Goal: Information Seeking & Learning: Learn about a topic

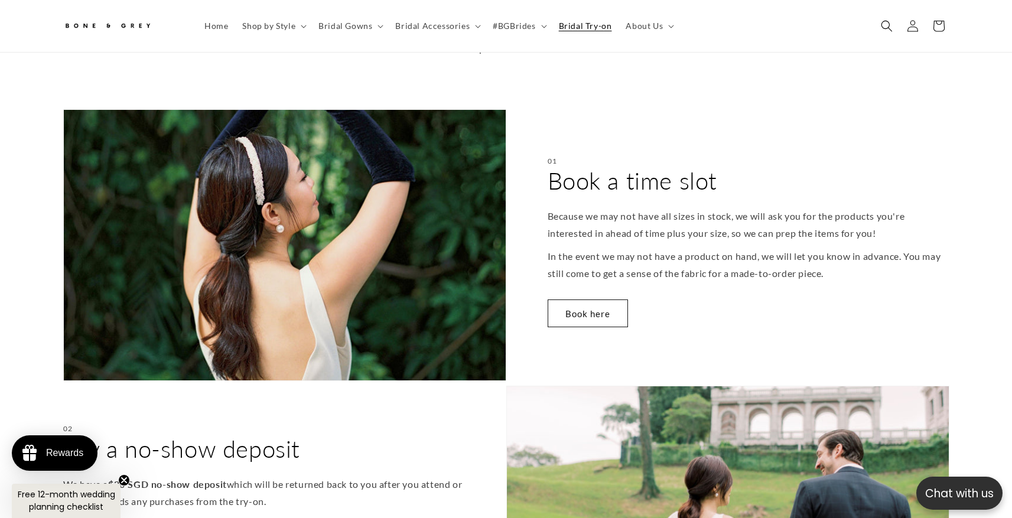
scroll to position [432, 0]
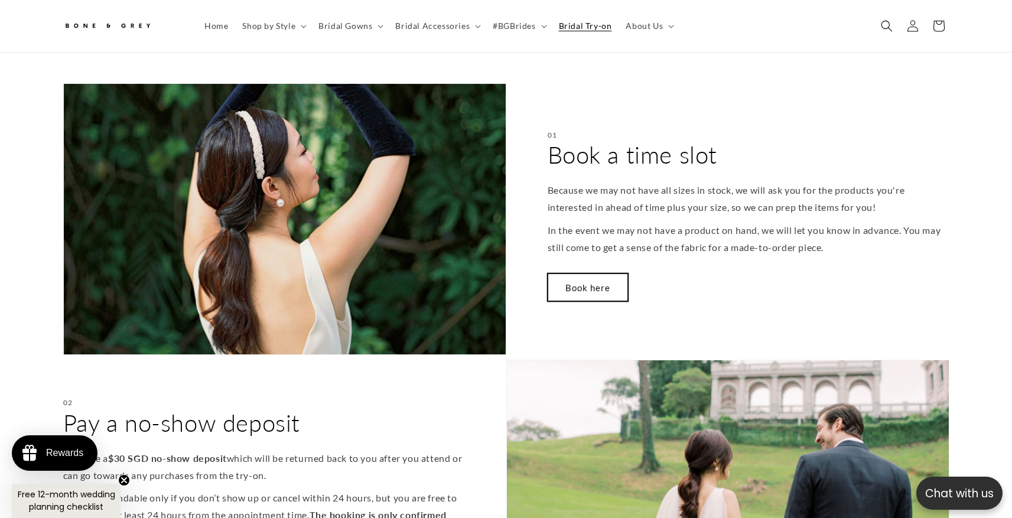
click at [578, 279] on link "Book here" at bounding box center [588, 287] width 80 height 28
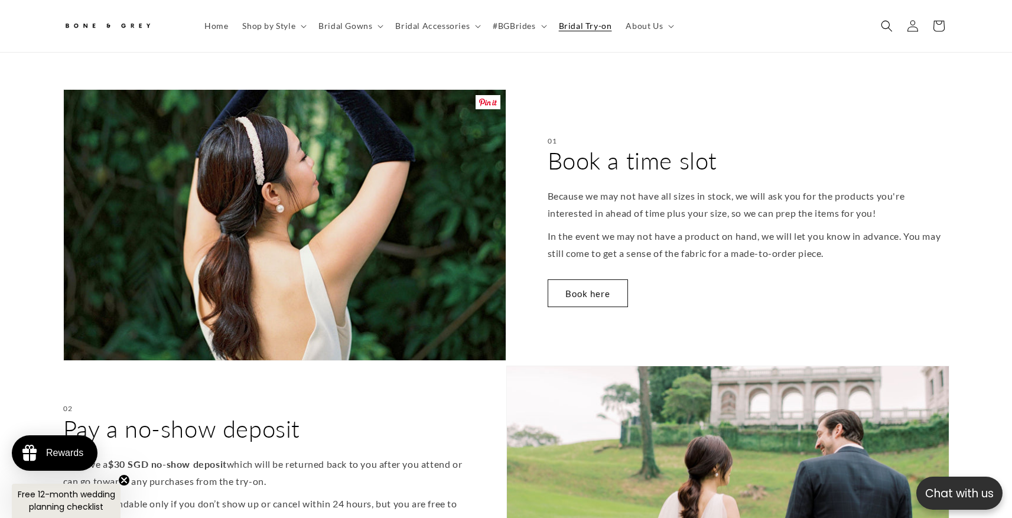
scroll to position [426, 0]
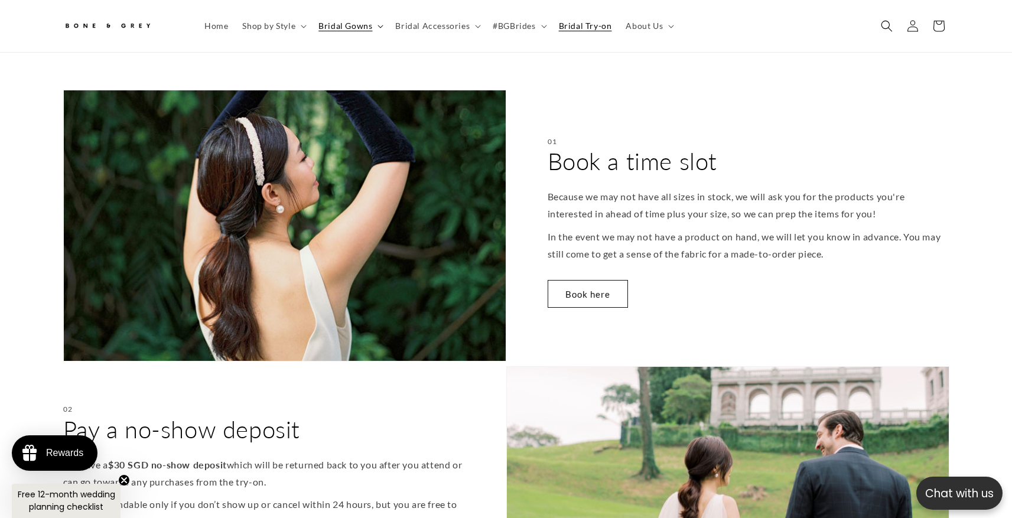
click at [374, 22] on summary "Bridal Gowns" at bounding box center [349, 26] width 77 height 25
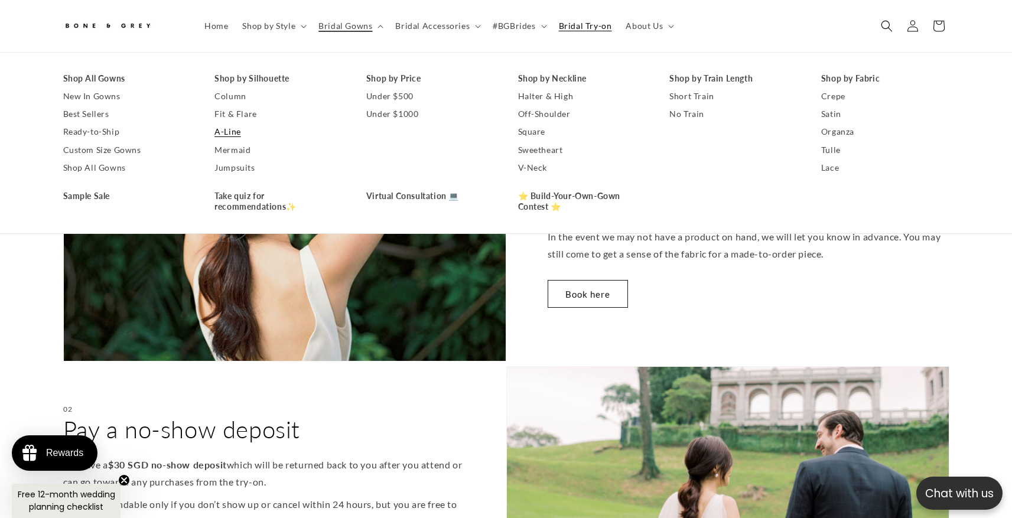
click at [227, 133] on link "A-Line" at bounding box center [278, 132] width 128 height 18
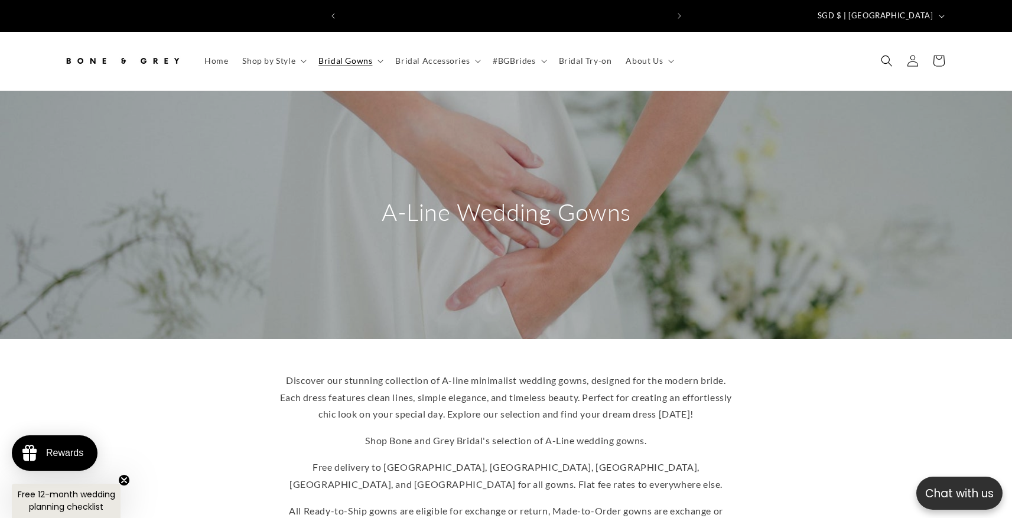
scroll to position [0, 650]
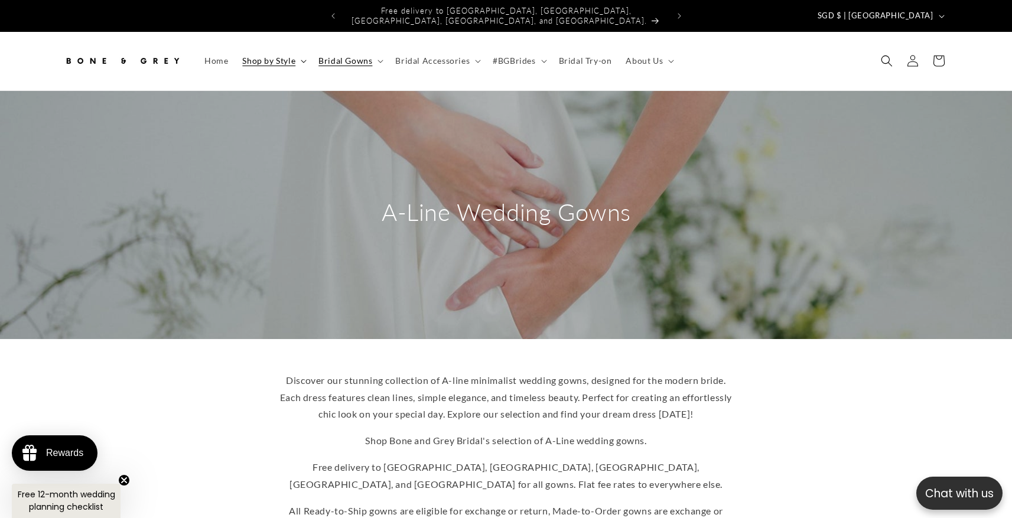
click at [302, 48] on summary "Shop by Style" at bounding box center [273, 60] width 76 height 25
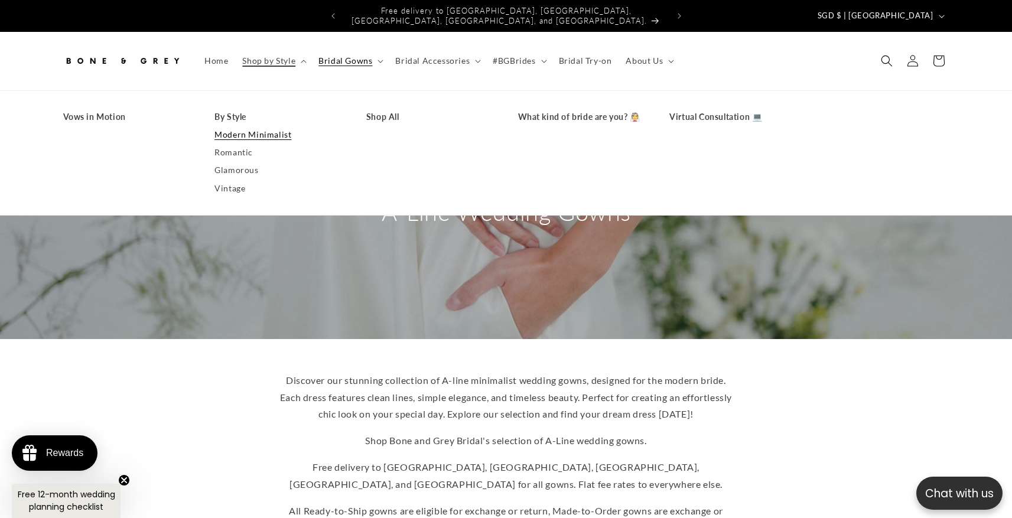
click at [255, 126] on link "Modern Minimalist" at bounding box center [278, 135] width 128 height 18
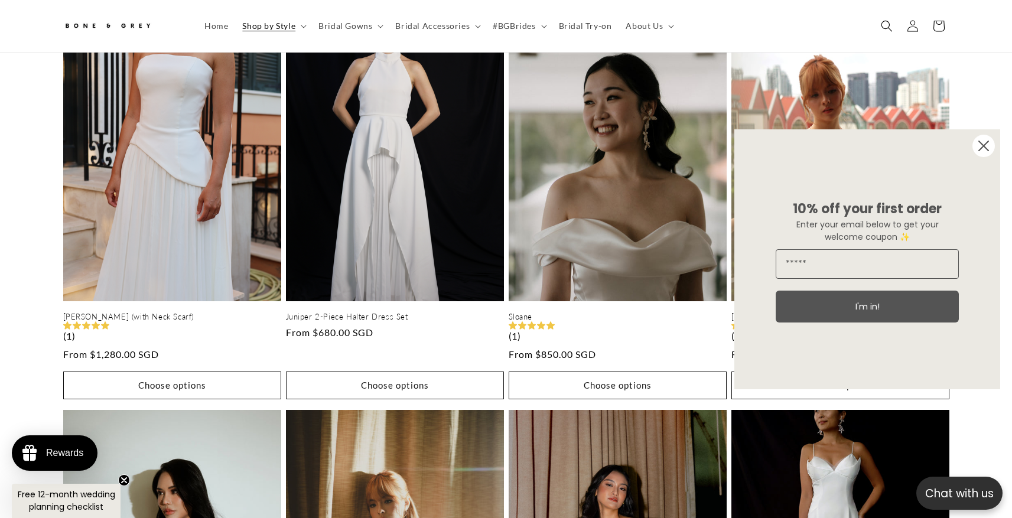
scroll to position [698, 0]
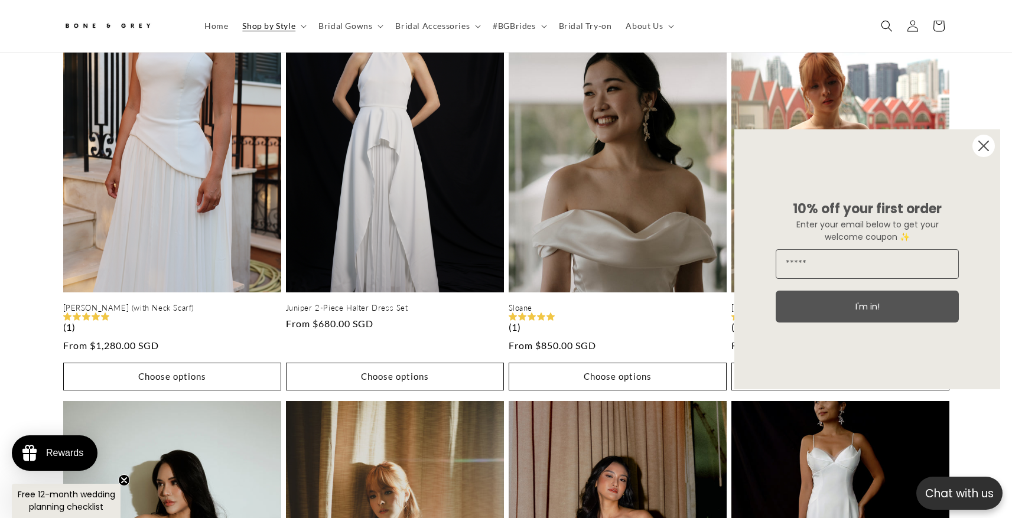
click at [983, 146] on circle "Close dialog" at bounding box center [983, 146] width 22 height 22
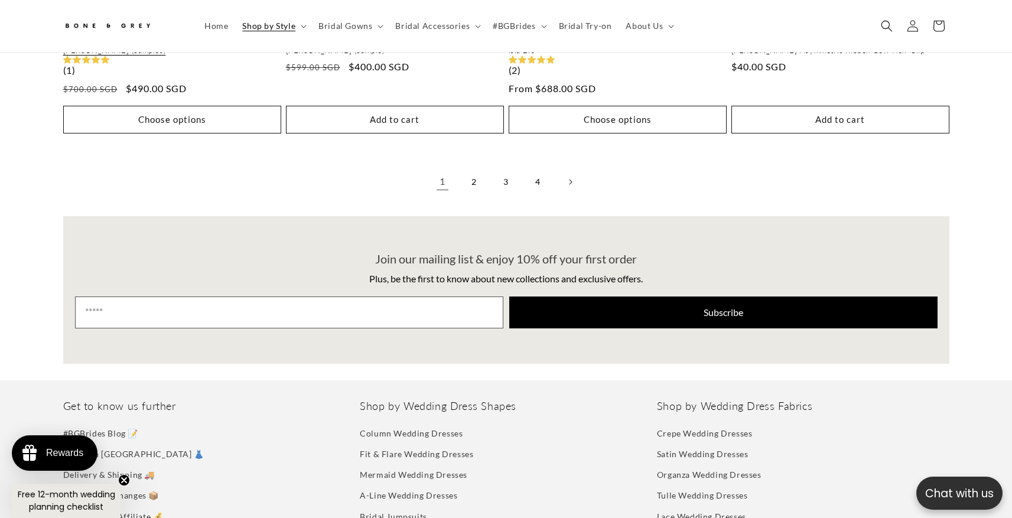
scroll to position [0, 325]
click at [477, 172] on link "2" at bounding box center [474, 181] width 26 height 26
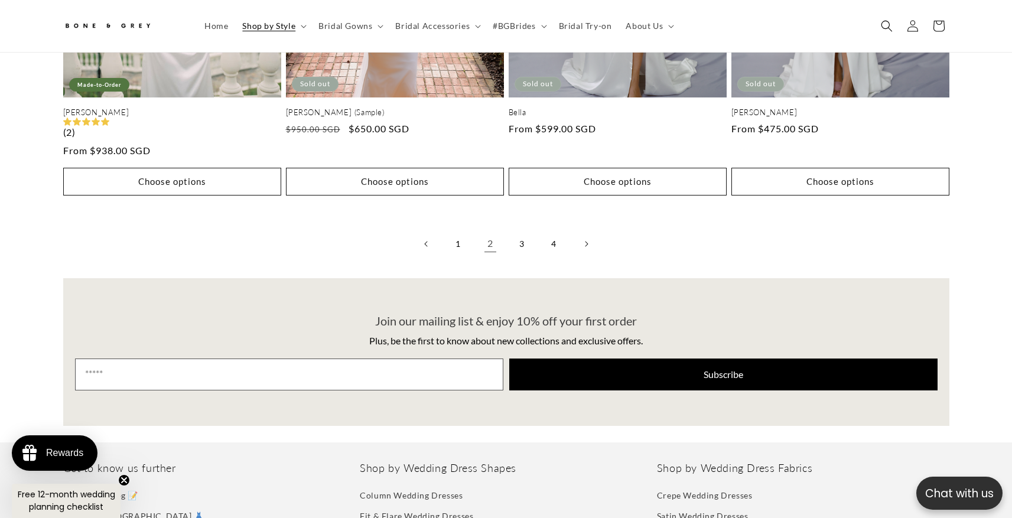
scroll to position [2840, 0]
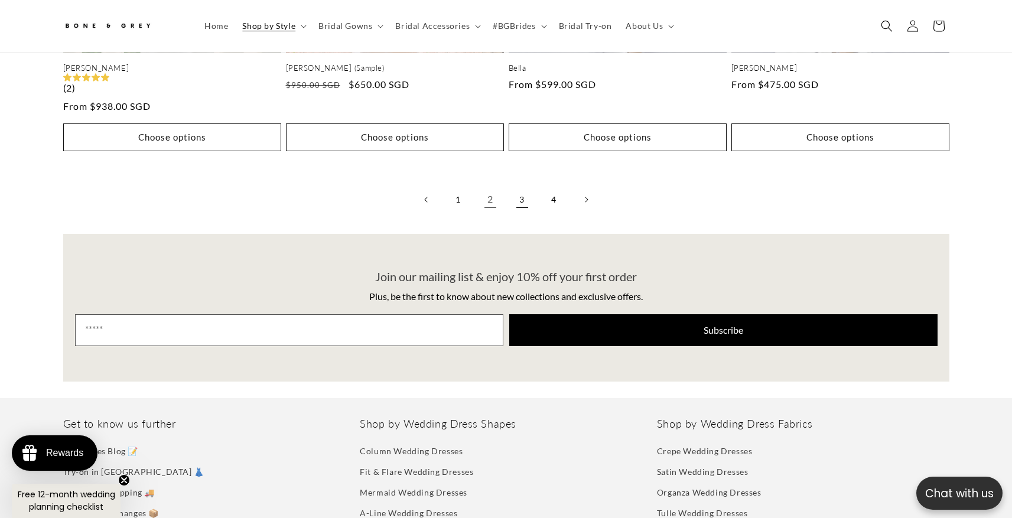
click at [530, 187] on link "3" at bounding box center [522, 200] width 26 height 26
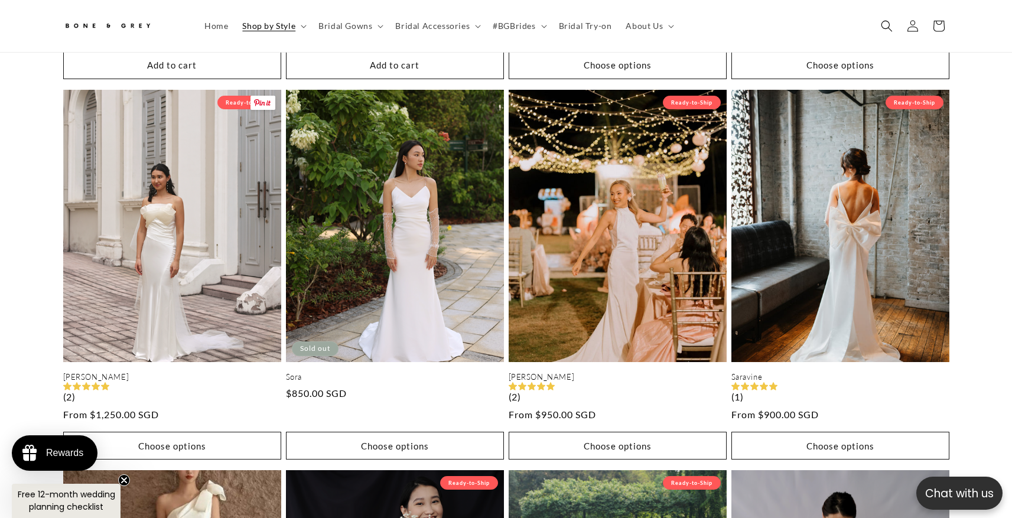
scroll to position [1776, 0]
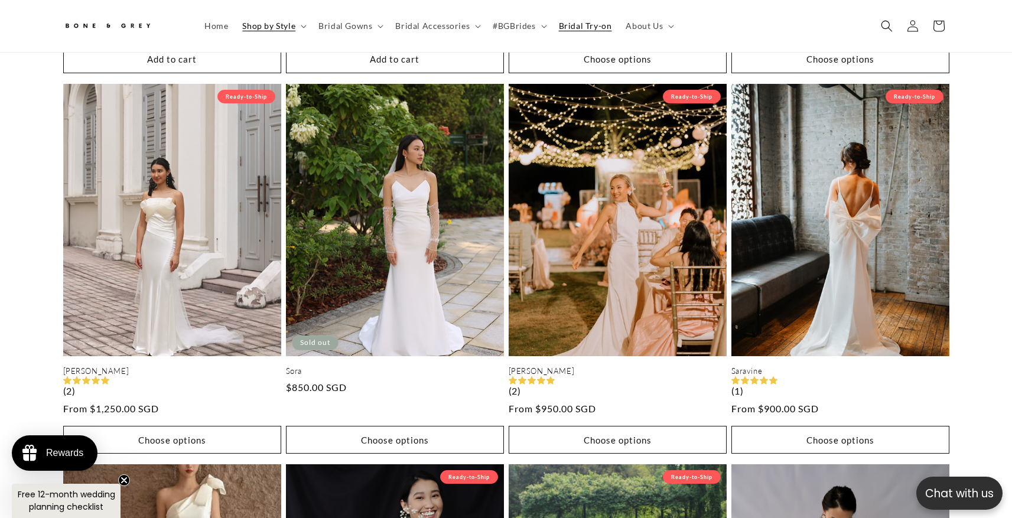
click at [596, 28] on span "Bridal Try-on" at bounding box center [585, 26] width 53 height 11
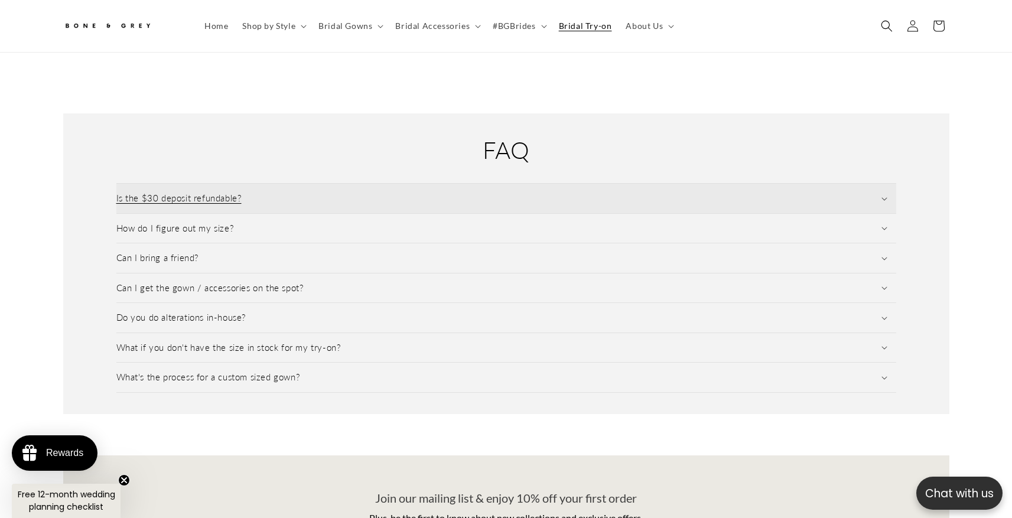
scroll to position [1568, 0]
click at [324, 181] on summary "Is the $30 deposit refundable?" at bounding box center [506, 196] width 780 height 30
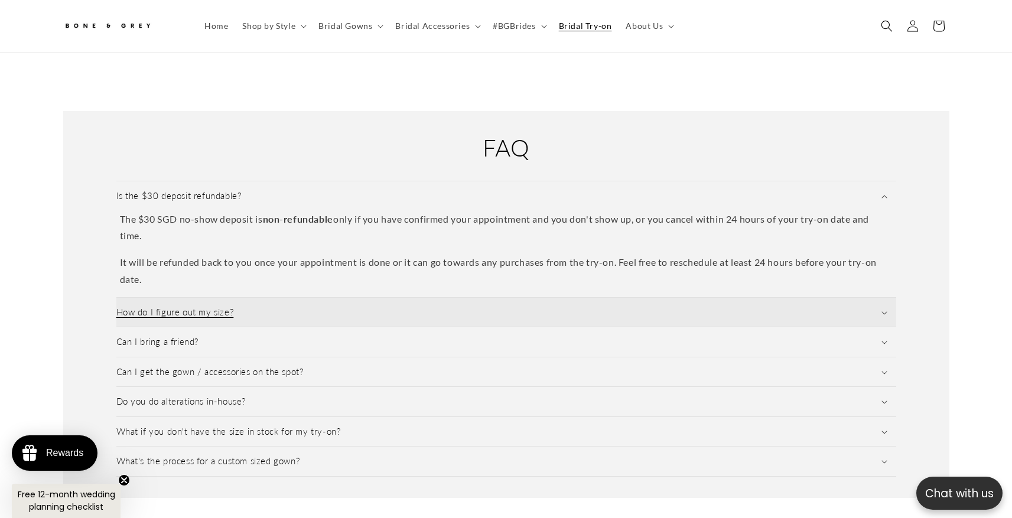
scroll to position [0, 0]
click at [320, 298] on summary "How do I figure out my size?" at bounding box center [506, 313] width 780 height 30
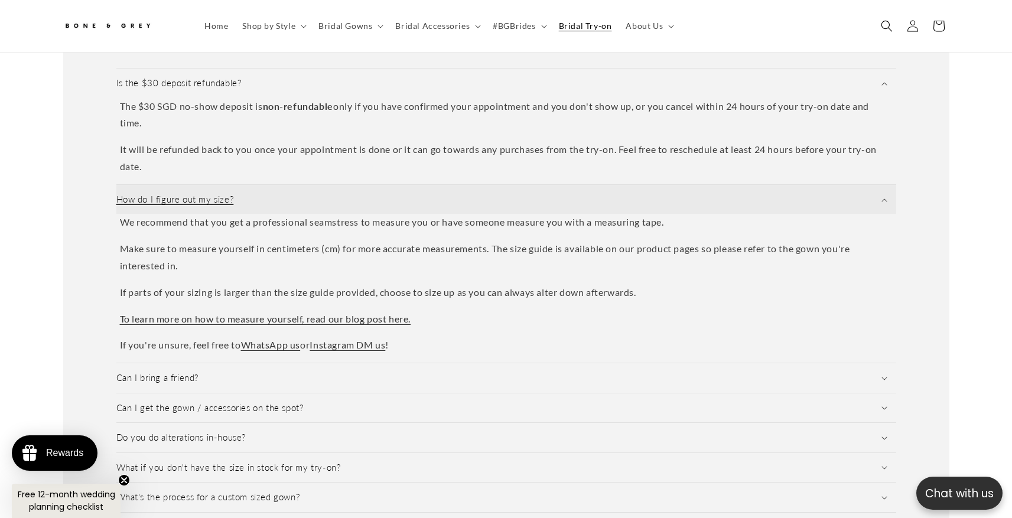
scroll to position [1700, 0]
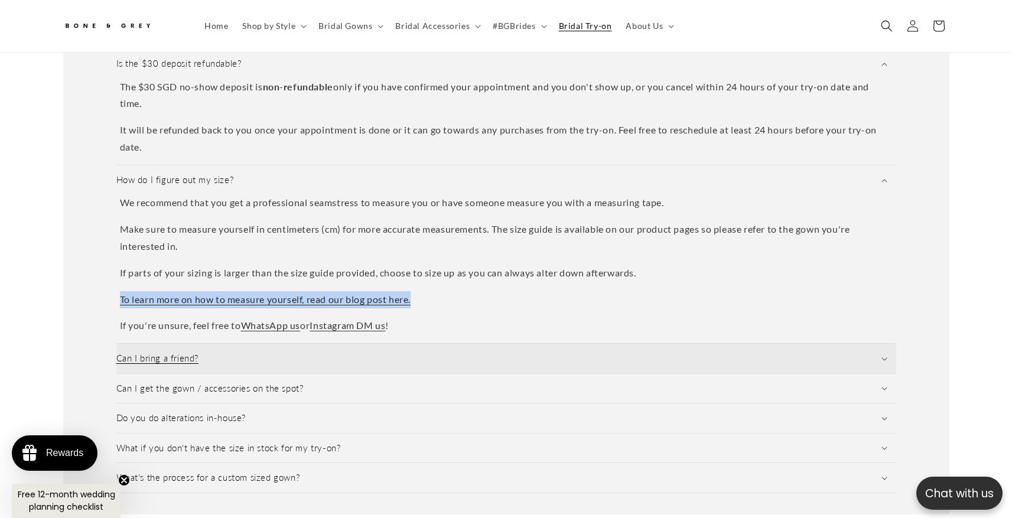
click at [233, 351] on summary "Can I bring a friend?" at bounding box center [506, 359] width 780 height 30
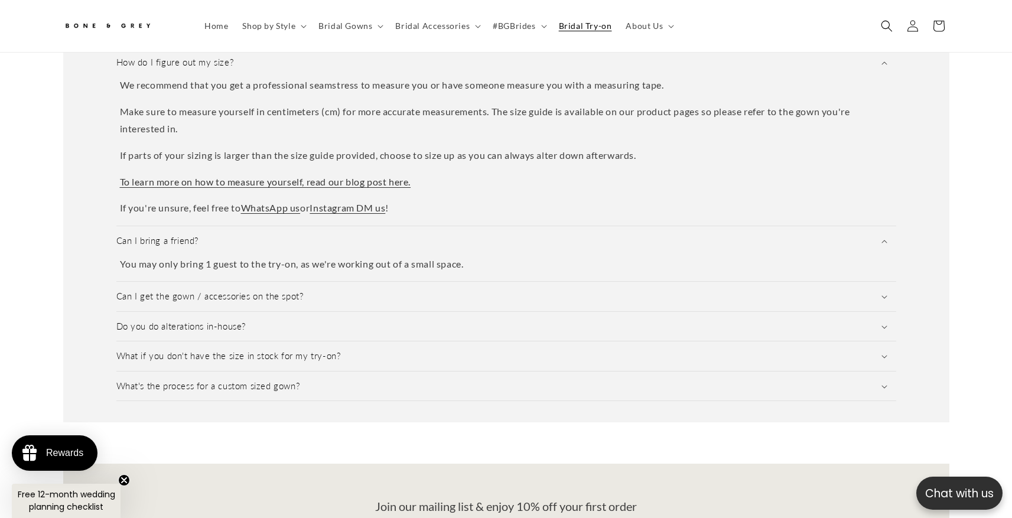
scroll to position [0, 325]
click at [363, 176] on link "To learn more on how to measure yourself, read our blog post here." at bounding box center [265, 181] width 291 height 11
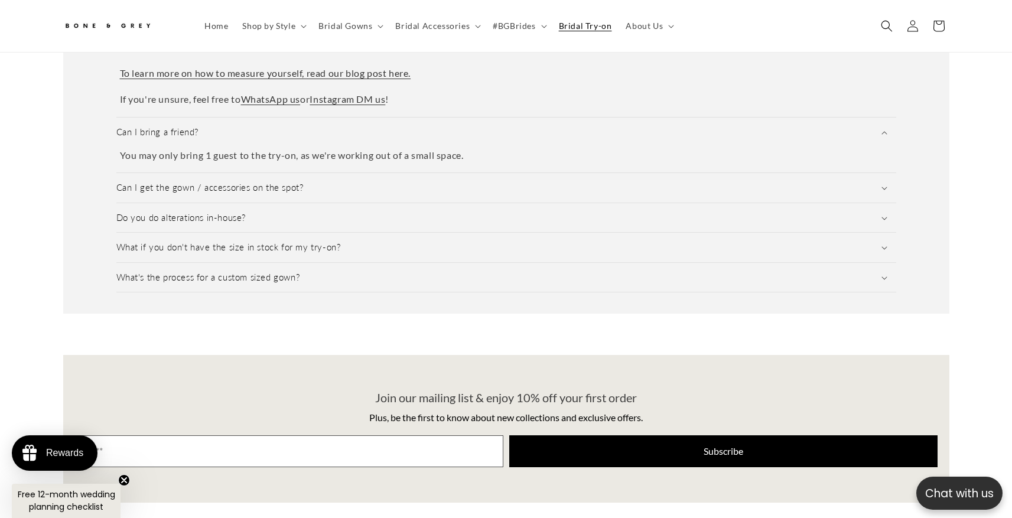
scroll to position [1940, 0]
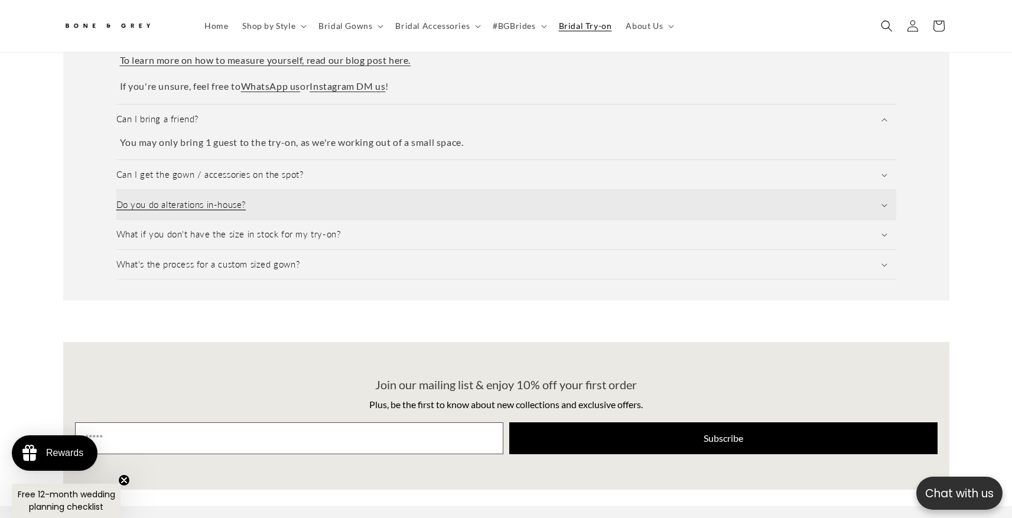
click at [553, 201] on summary "Do you do alterations in-house?" at bounding box center [506, 205] width 780 height 30
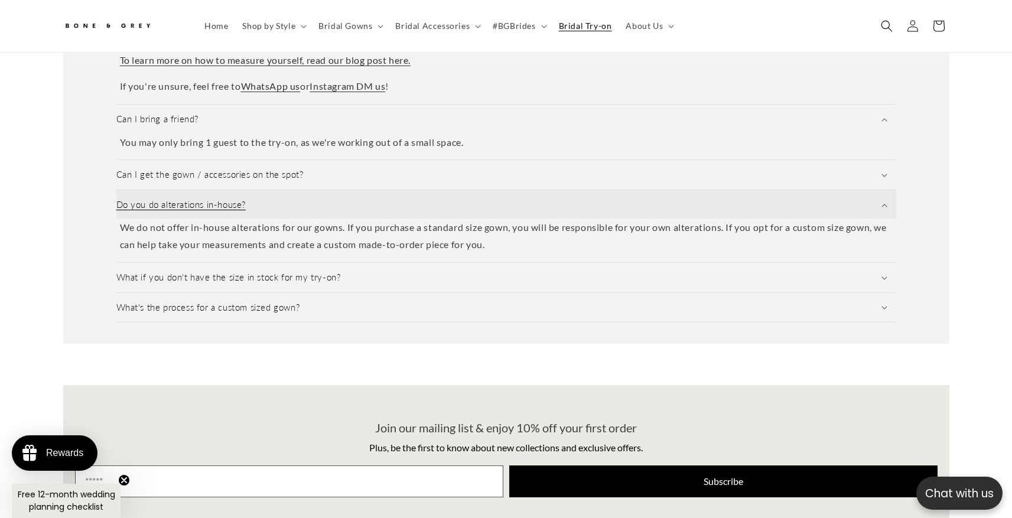
click at [553, 201] on summary "Do you do alterations in-house?" at bounding box center [506, 205] width 780 height 30
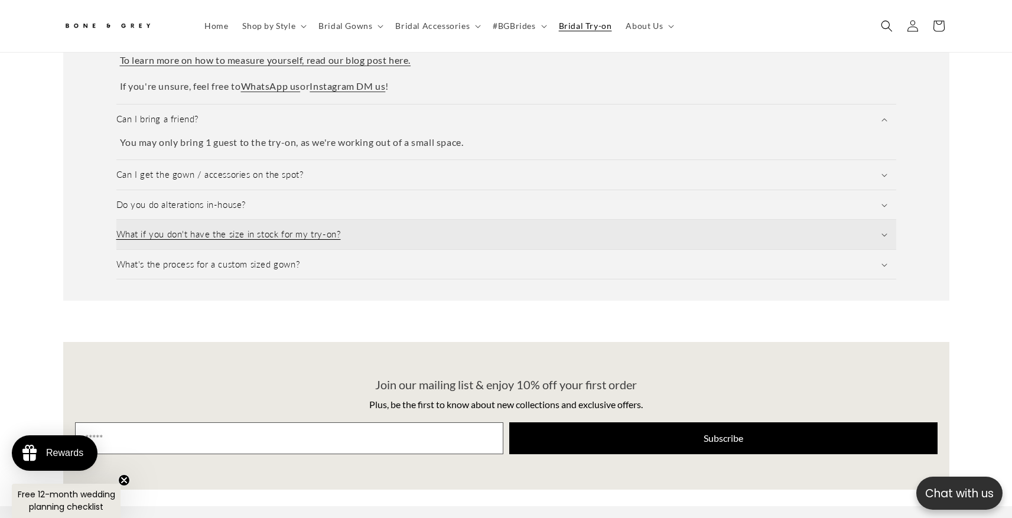
click at [547, 227] on summary "What if you don't have the size in stock for my try-on?" at bounding box center [506, 235] width 780 height 30
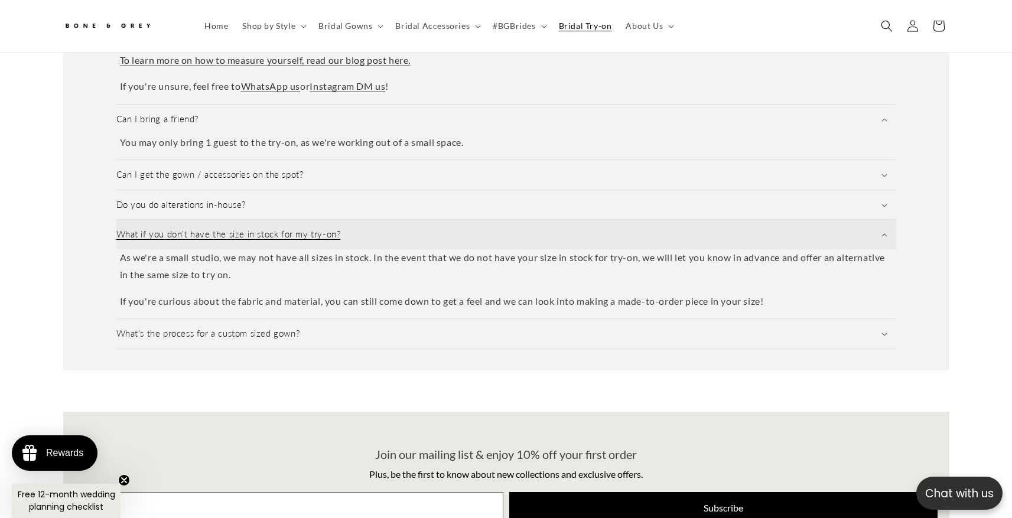
scroll to position [0, 325]
click at [547, 227] on summary "What if you don't have the size in stock for my try-on?" at bounding box center [506, 235] width 780 height 30
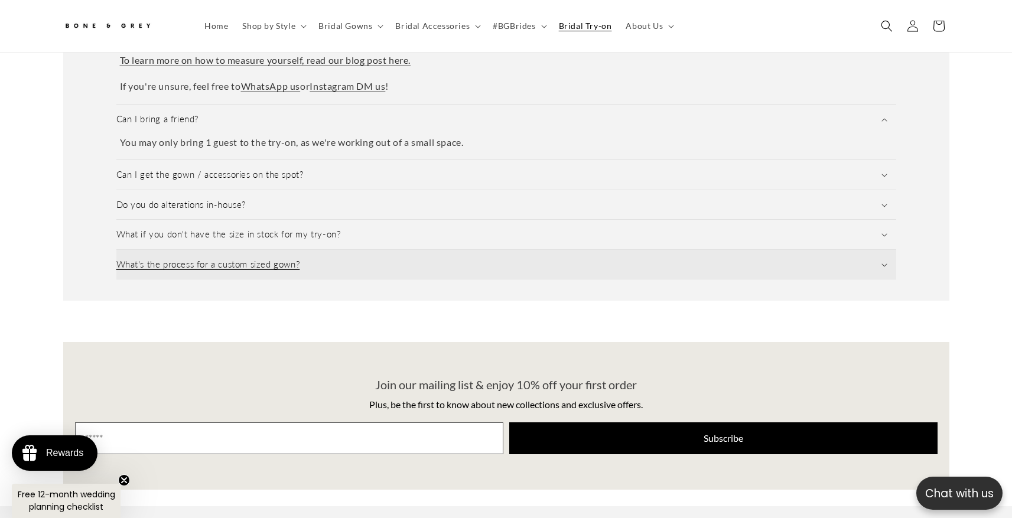
click at [537, 258] on summary "What's the process for a custom sized gown?" at bounding box center [506, 265] width 780 height 30
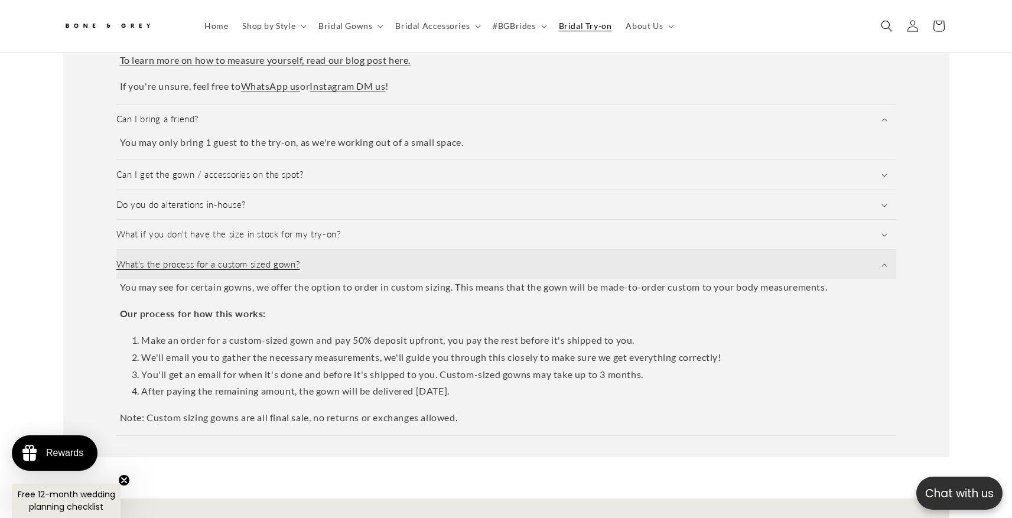
click at [537, 258] on summary "What's the process for a custom sized gown?" at bounding box center [506, 265] width 780 height 30
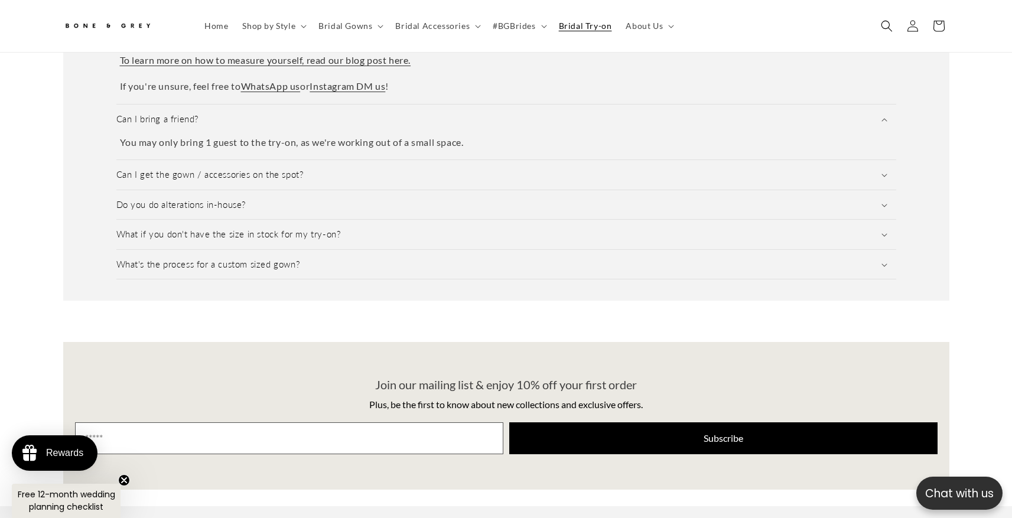
scroll to position [0, 325]
click at [304, 28] on icon at bounding box center [304, 27] width 6 height 4
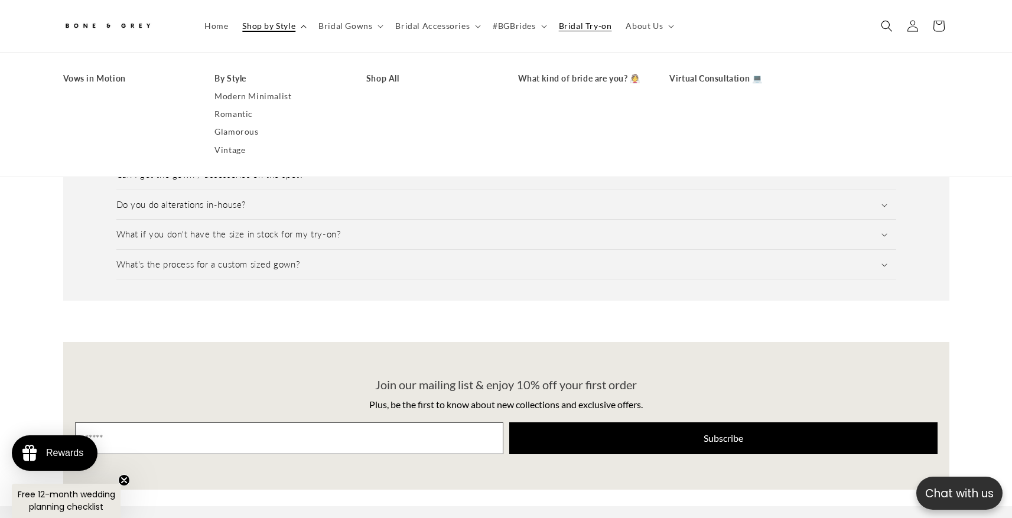
scroll to position [0, 650]
click at [253, 98] on link "Modern Minimalist" at bounding box center [278, 96] width 128 height 18
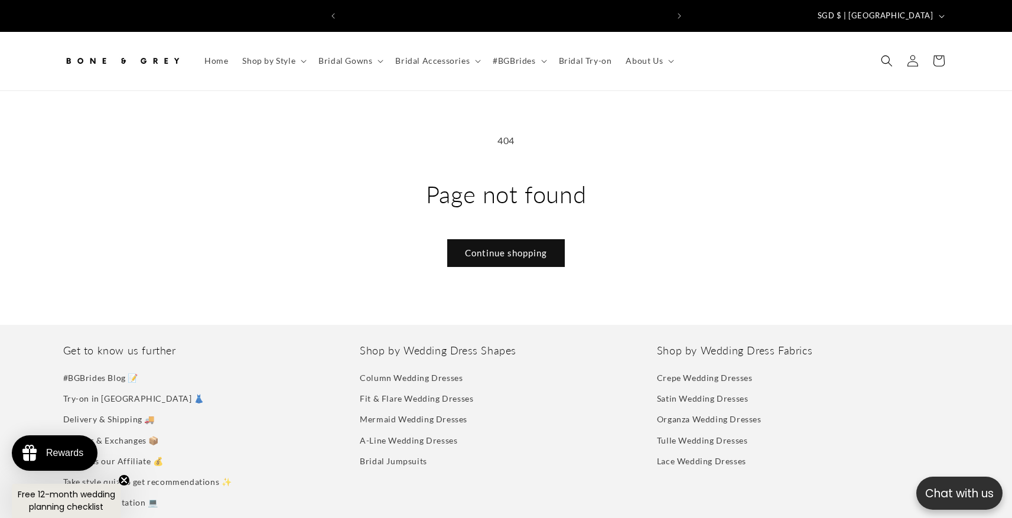
scroll to position [0, 325]
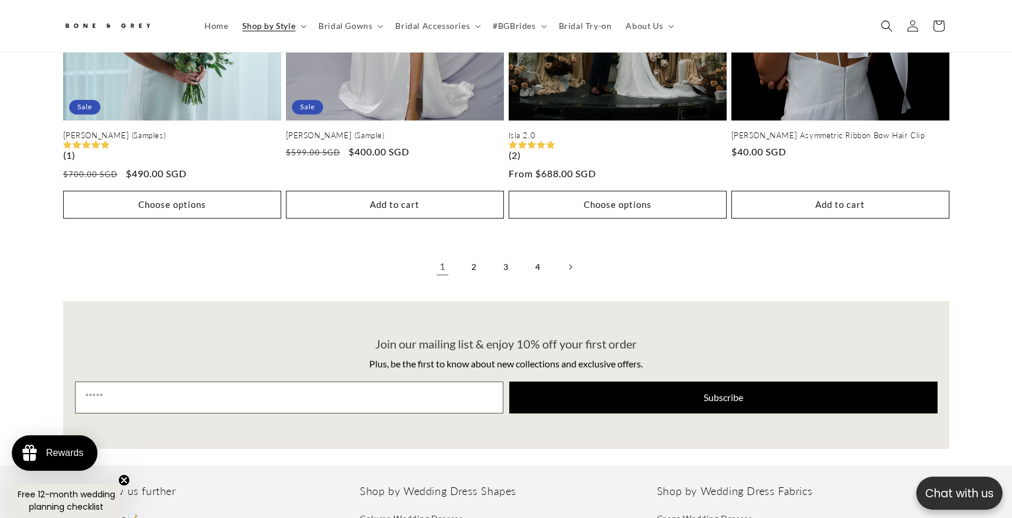
scroll to position [2782, 0]
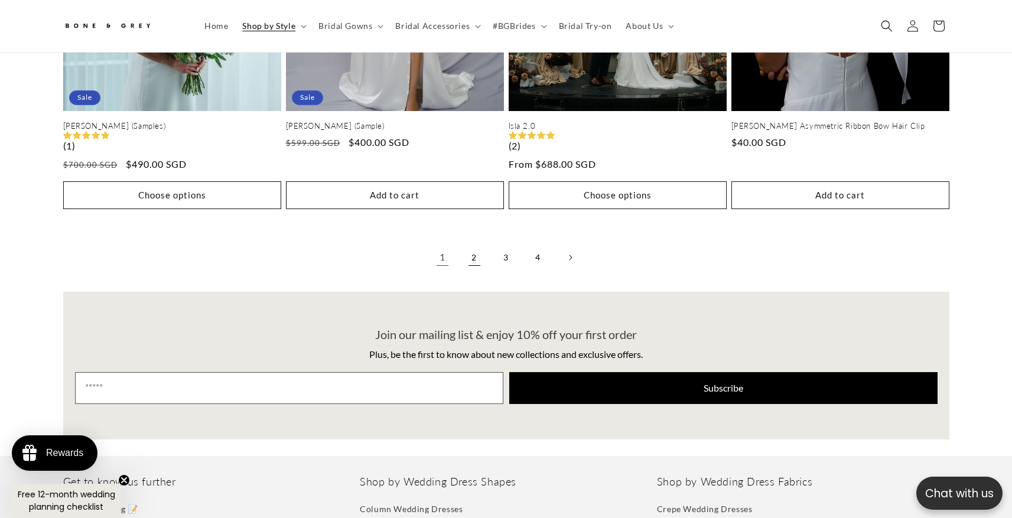
click at [480, 248] on link "2" at bounding box center [474, 258] width 26 height 26
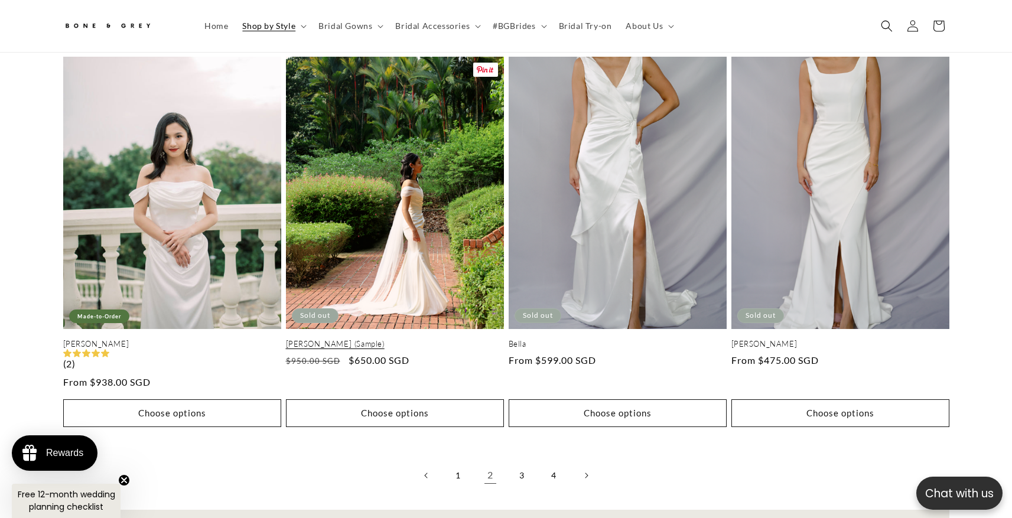
click at [373, 339] on link "Mona (Sample)" at bounding box center [395, 344] width 218 height 10
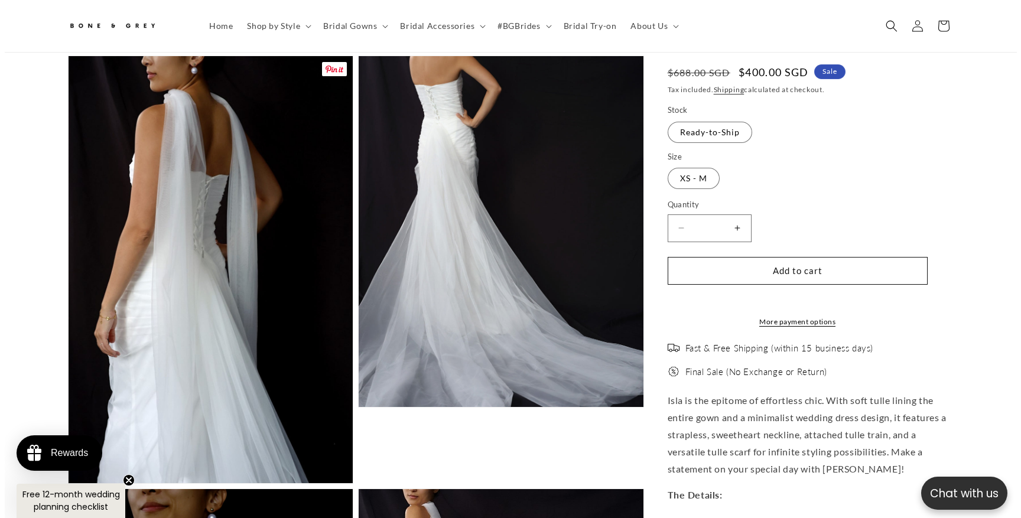
scroll to position [947, 0]
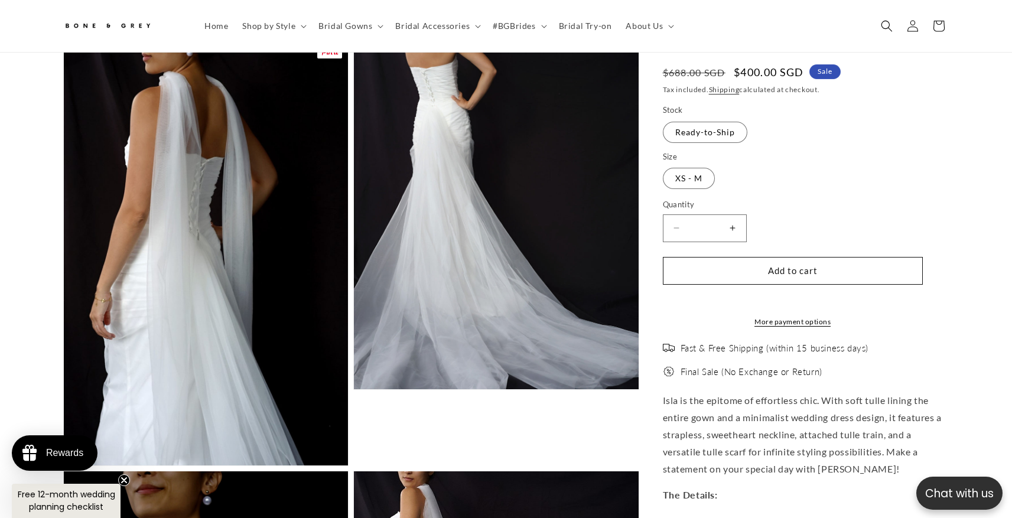
click at [64, 465] on button "Open media 2 in modal" at bounding box center [64, 465] width 0 height 0
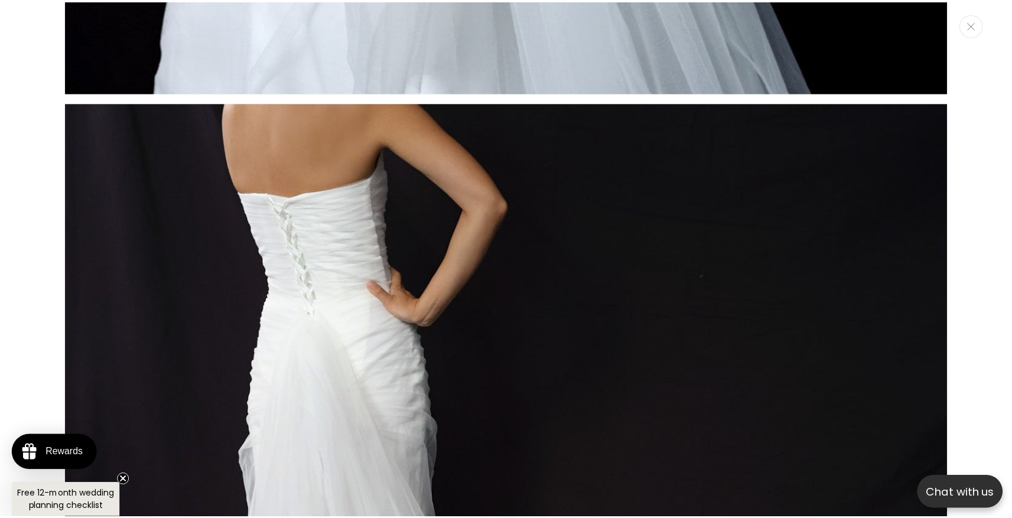
scroll to position [0, 650]
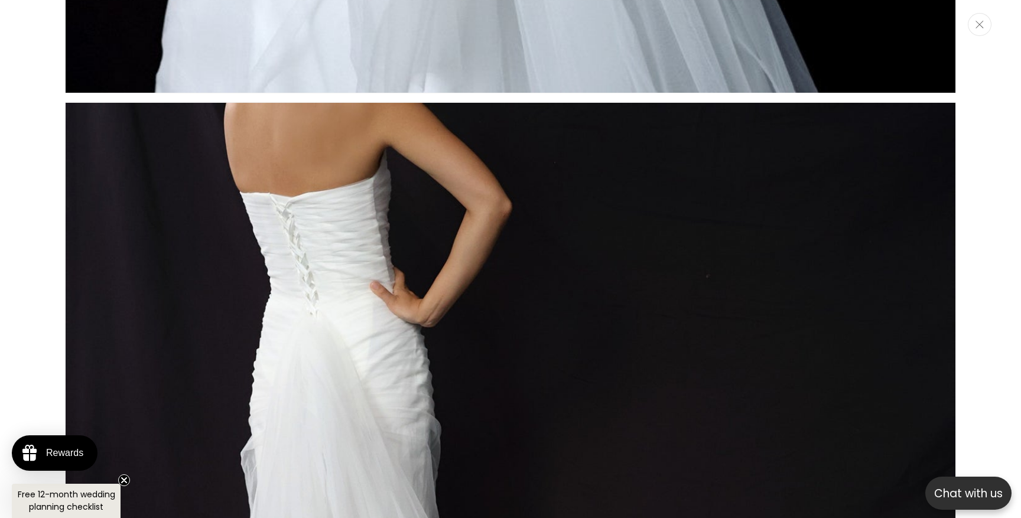
click at [988, 31] on button "Close" at bounding box center [979, 24] width 24 height 23
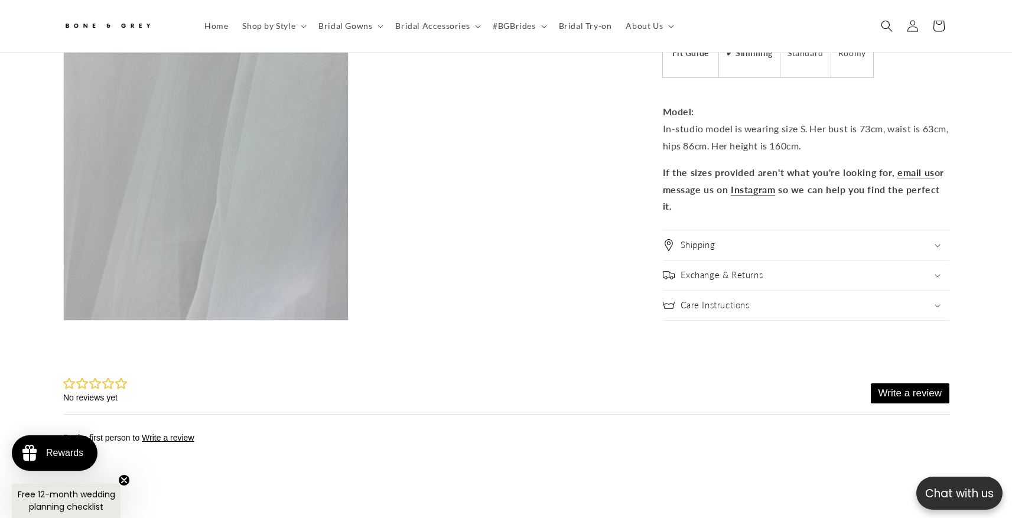
scroll to position [2435, 0]
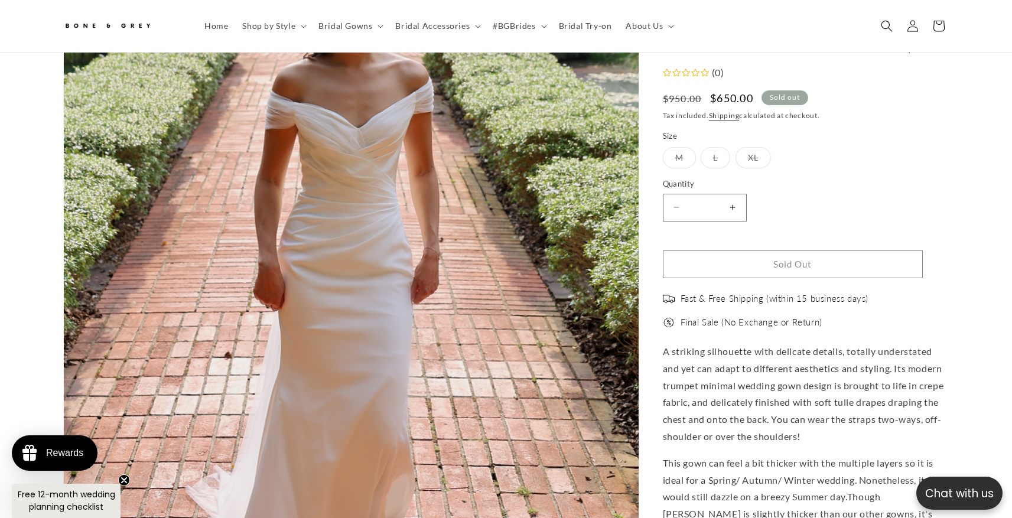
scroll to position [459, 0]
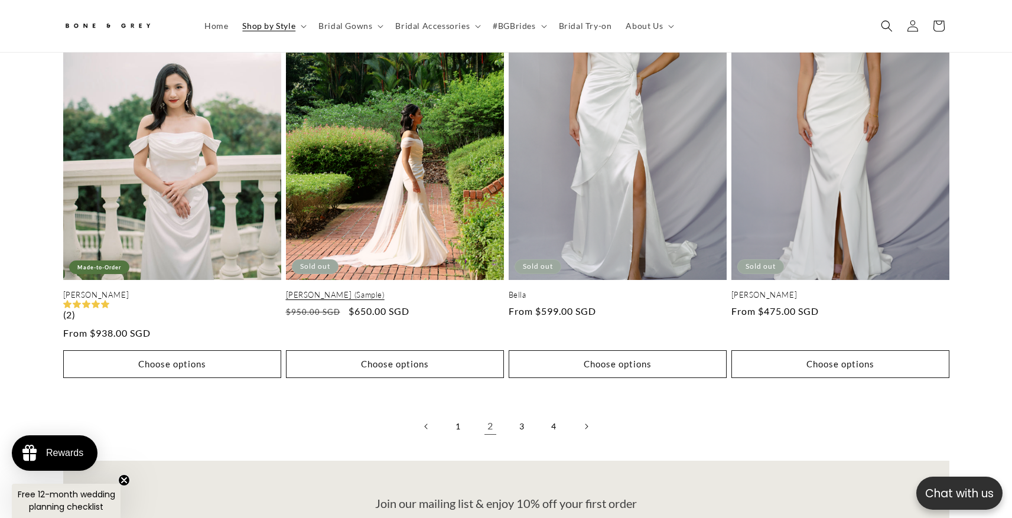
scroll to position [2617, 0]
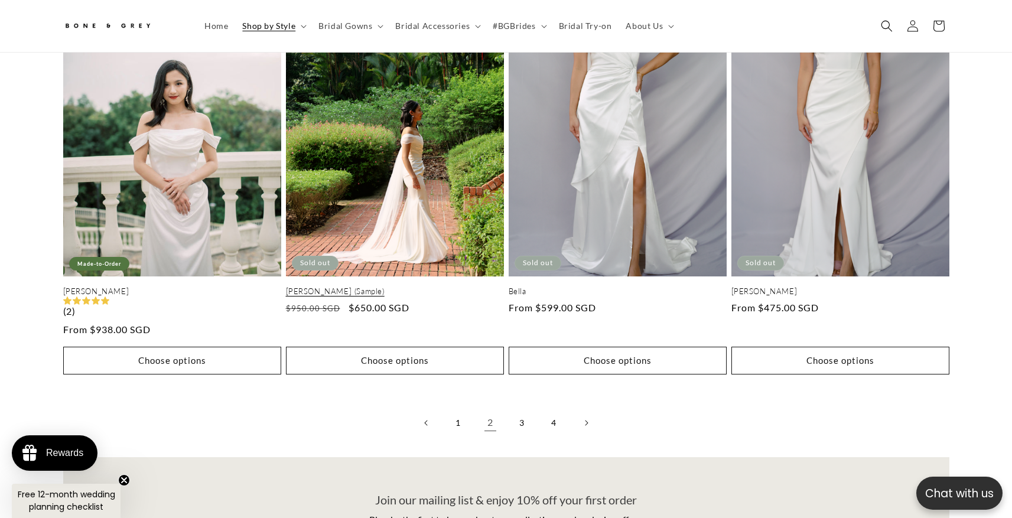
click at [354, 286] on link "[PERSON_NAME] (Sample)" at bounding box center [395, 291] width 218 height 10
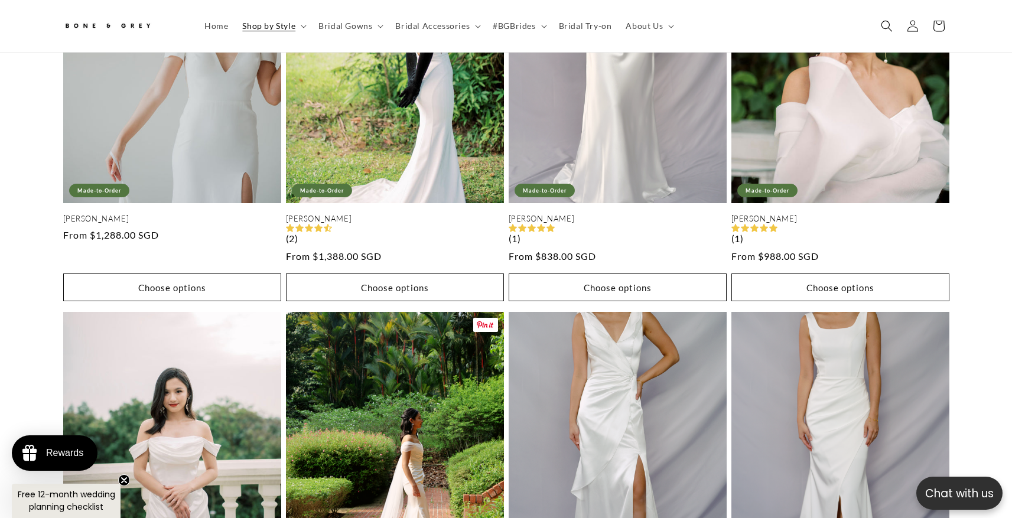
scroll to position [2288, 0]
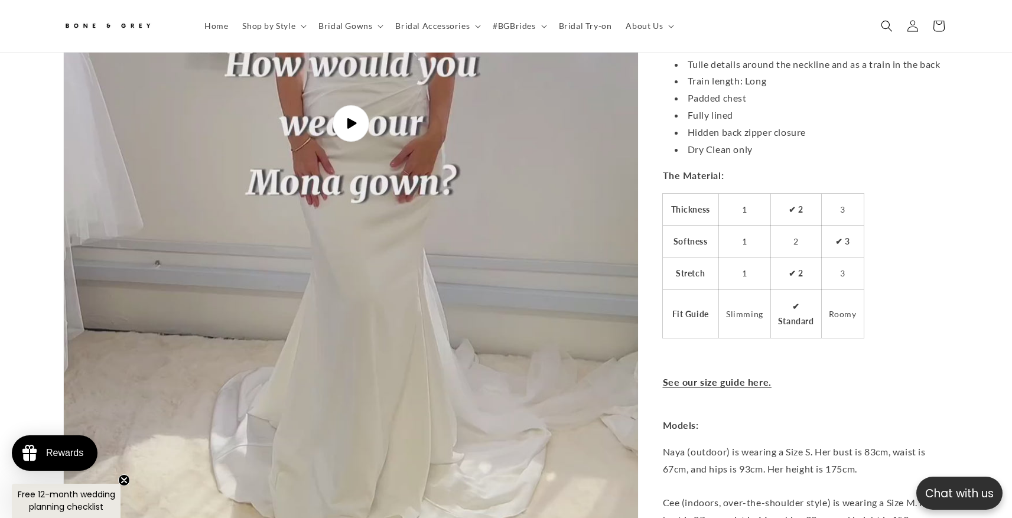
scroll to position [3112, 0]
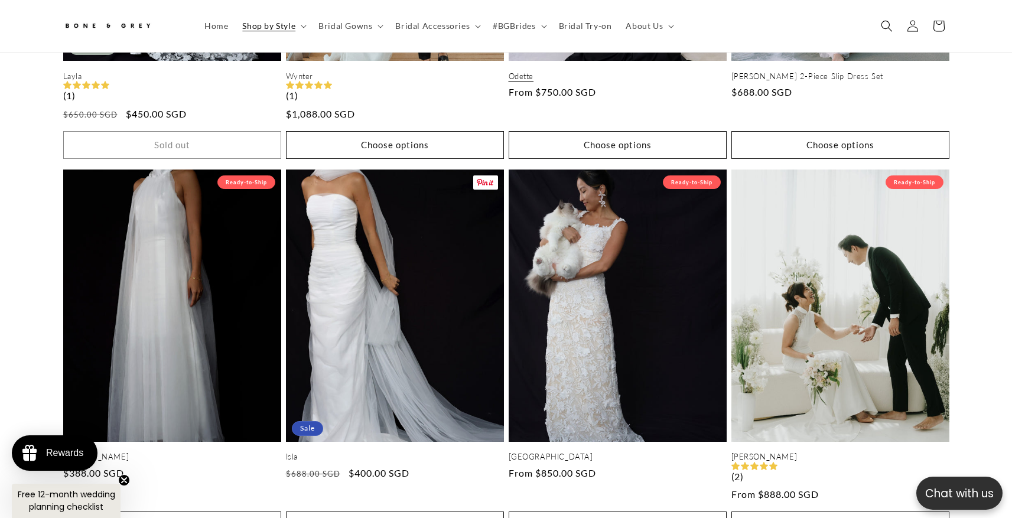
scroll to position [0, 325]
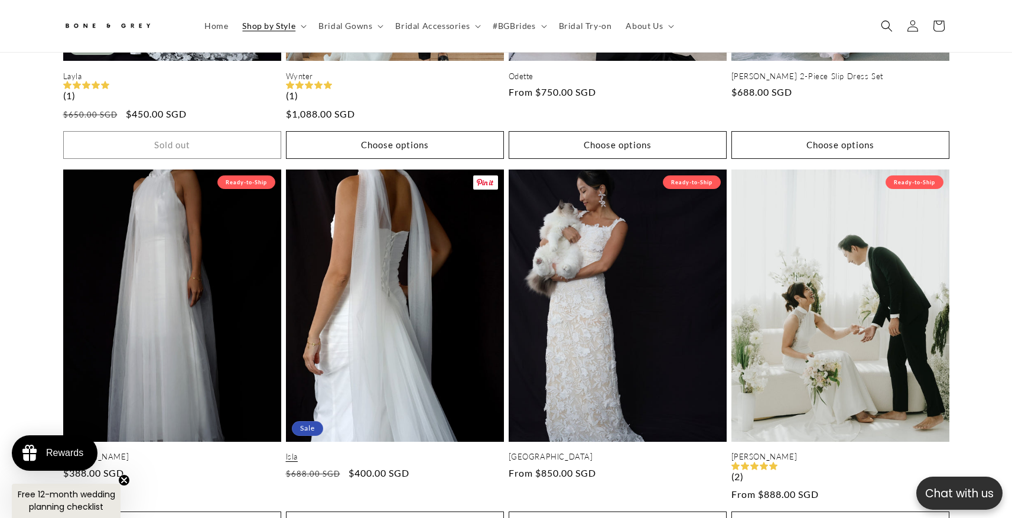
click at [328, 452] on link "Isla" at bounding box center [395, 457] width 218 height 10
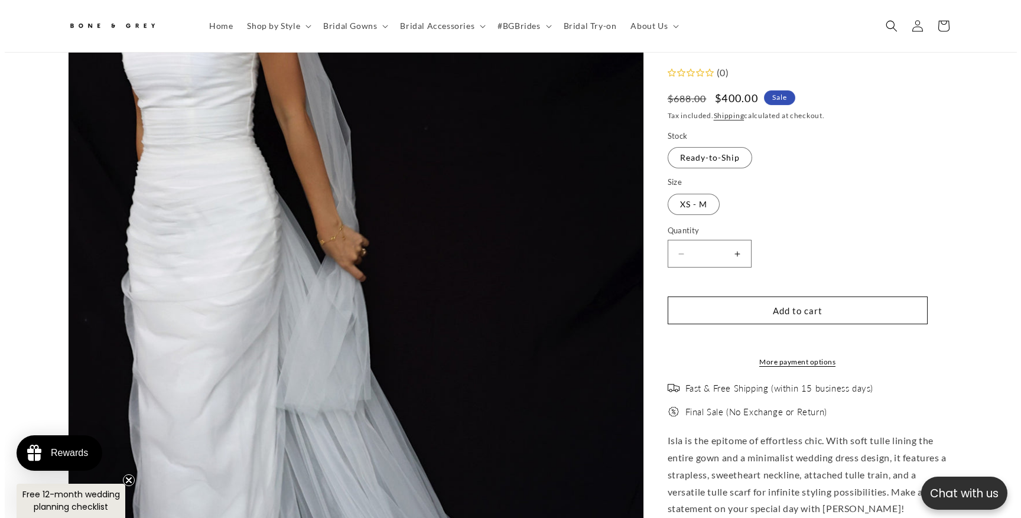
scroll to position [255, 0]
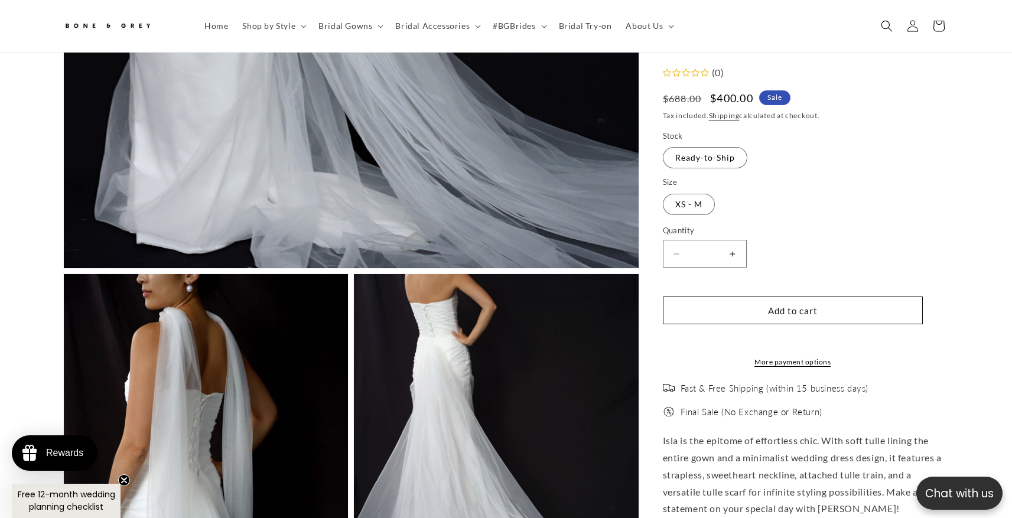
scroll to position [0, 650]
